Goal: Task Accomplishment & Management: Use online tool/utility

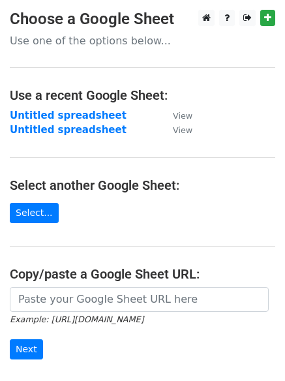
scroll to position [153, 0]
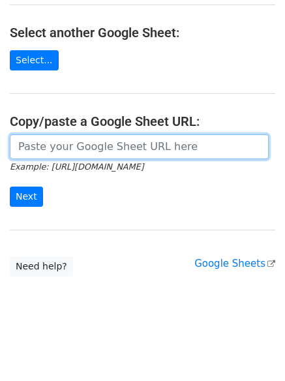
click at [67, 147] on input "url" at bounding box center [139, 147] width 259 height 25
paste input "[URL][DOMAIN_NAME]"
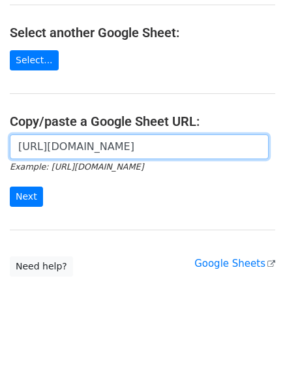
scroll to position [0, 372]
type input "[URL][DOMAIN_NAME]"
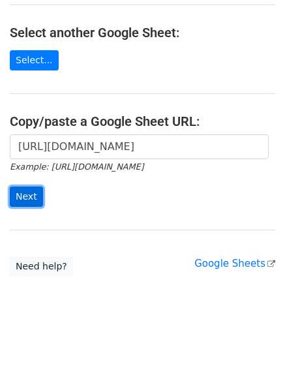
scroll to position [0, 0]
click at [33, 200] on input "Next" at bounding box center [26, 197] width 33 height 20
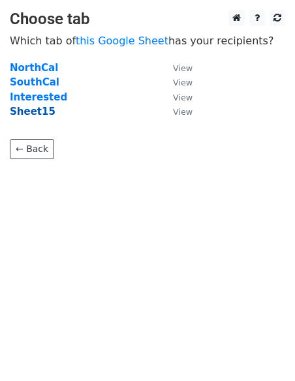
click at [40, 111] on strong "Sheet15" at bounding box center [33, 112] width 46 height 12
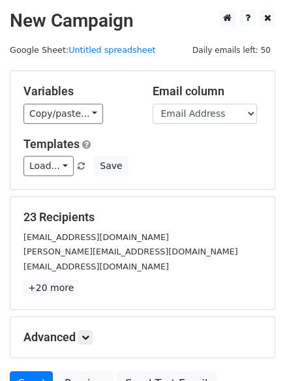
click at [48, 124] on div "Variables Copy/paste... {{First Name}} {{Email Address}} Email column First Nam…" at bounding box center [142, 130] width 264 height 118
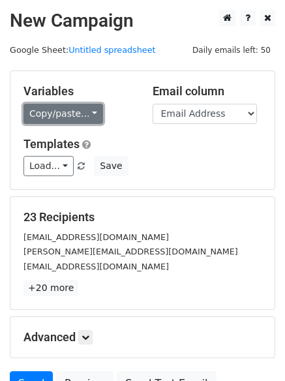
click at [46, 114] on link "Copy/paste..." at bounding box center [64, 114] width 80 height 20
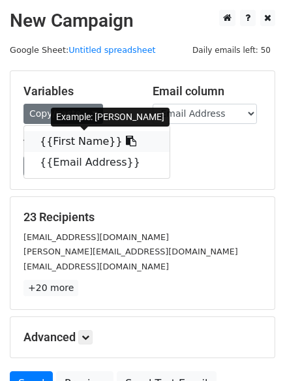
click at [54, 142] on link "{{First Name}}" at bounding box center [97, 141] width 146 height 21
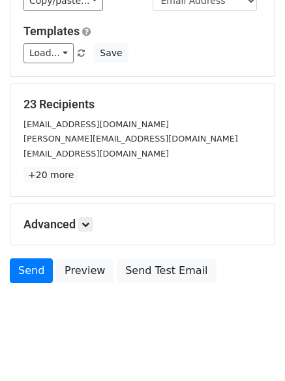
scroll to position [126, 0]
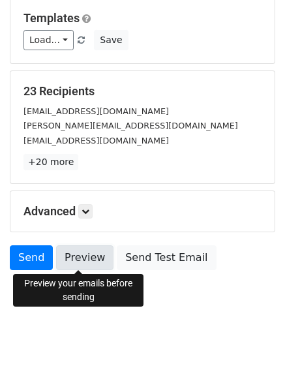
click at [79, 255] on link "Preview" at bounding box center [84, 258] width 57 height 25
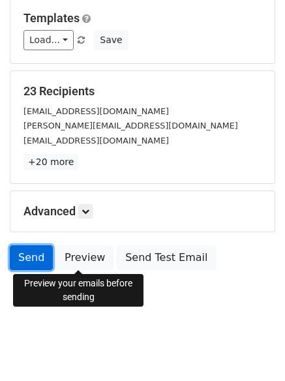
click at [14, 252] on link "Send" at bounding box center [31, 258] width 43 height 25
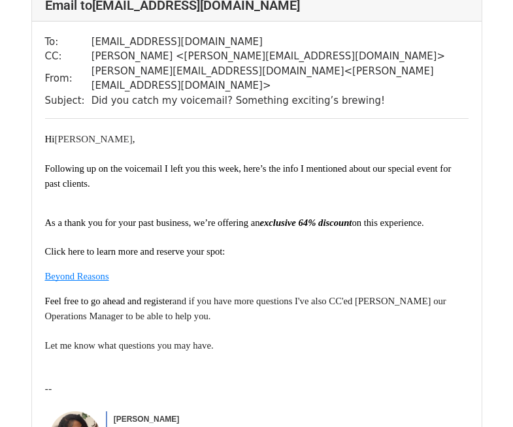
scroll to position [78, 0]
